Goal: Register for event/course

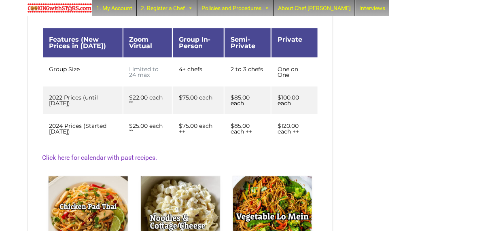
scroll to position [259, 0]
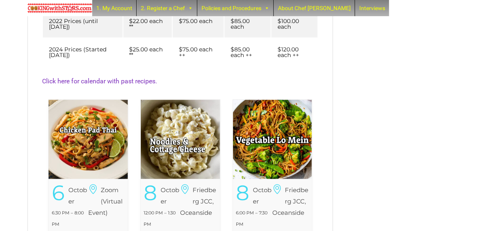
click at [91, 128] on img at bounding box center [88, 139] width 79 height 79
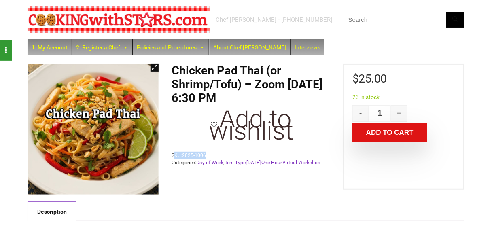
drag, startPoint x: 174, startPoint y: 154, endPoint x: 209, endPoint y: 149, distance: 35.1
click at [209, 149] on div "Chicken Pad Thai (or Shrimp/Tofu) – Zoom Monday Oct 6, 2025 @ 6:30 PM Add to wi…" at bounding box center [253, 119] width 162 height 111
click at [208, 156] on span "SKU: 2025-1006" at bounding box center [253, 155] width 162 height 7
drag, startPoint x: 186, startPoint y: 153, endPoint x: 207, endPoint y: 154, distance: 21.5
click at [207, 154] on span "SKU: 2025-1006" at bounding box center [253, 155] width 162 height 7
